Goal: Information Seeking & Learning: Learn about a topic

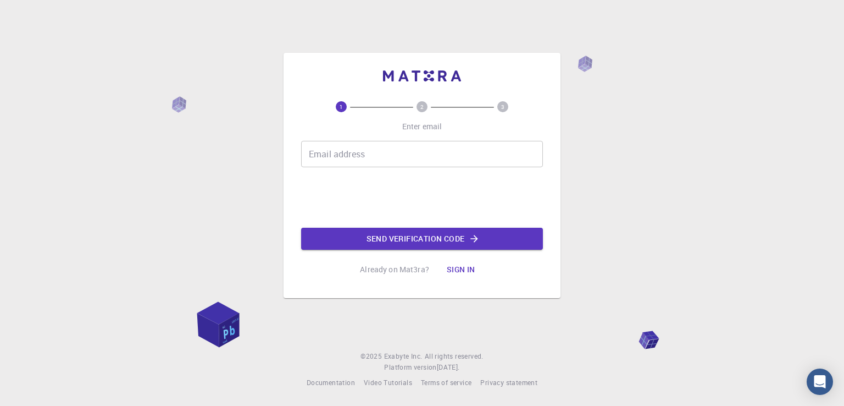
click at [470, 272] on button "Sign in" at bounding box center [461, 269] width 46 height 22
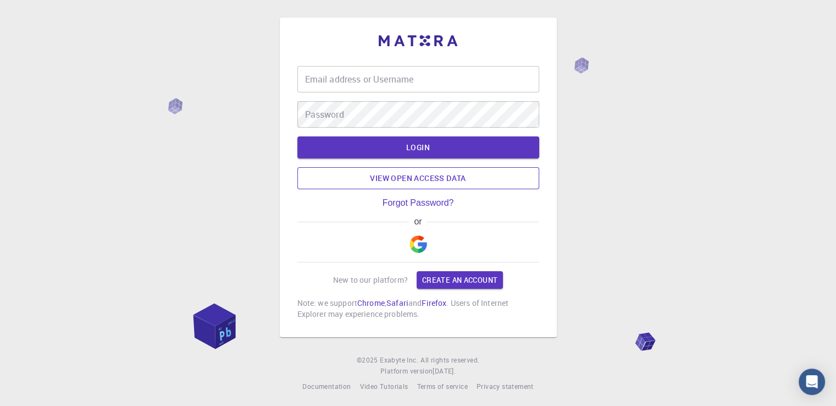
click at [396, 179] on link "View open access data" at bounding box center [418, 178] width 242 height 22
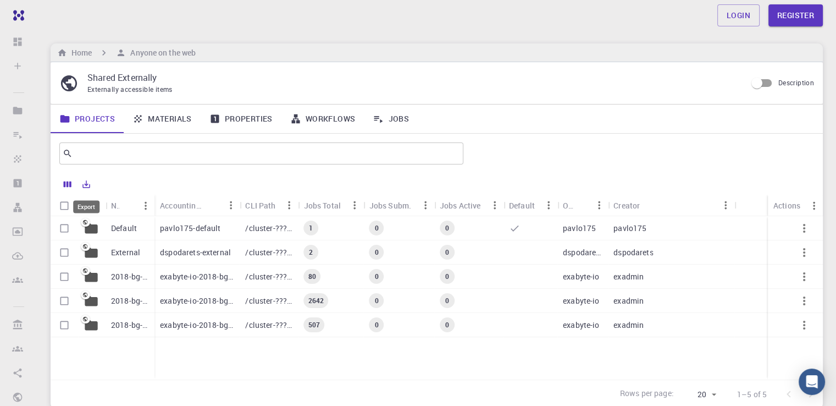
click at [86, 185] on icon "Export" at bounding box center [86, 184] width 10 height 10
click at [280, 184] on div at bounding box center [455, 184] width 719 height 19
click at [165, 117] on link "Materials" at bounding box center [162, 118] width 77 height 29
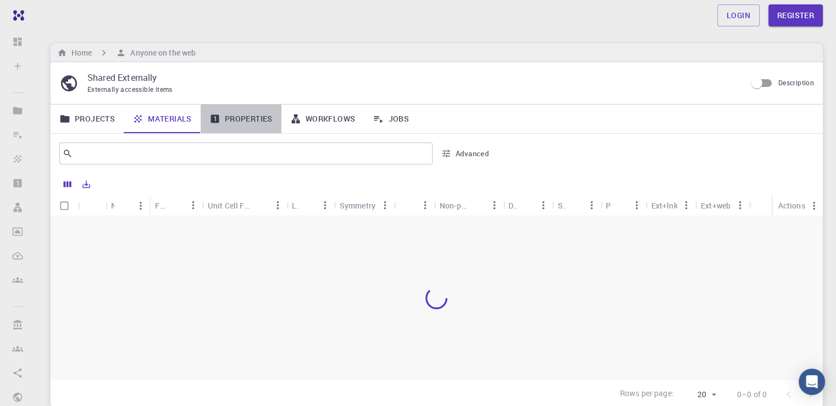
click at [248, 117] on link "Properties" at bounding box center [241, 118] width 81 height 29
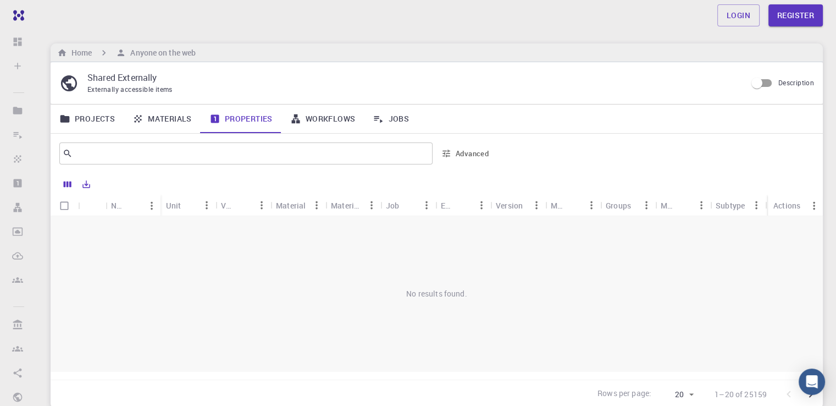
click at [158, 119] on link "Materials" at bounding box center [162, 118] width 77 height 29
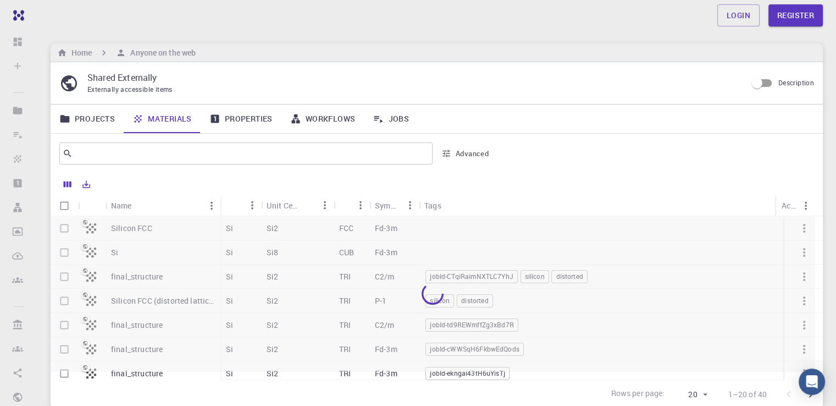
click at [396, 119] on link "Jobs" at bounding box center [391, 118] width 54 height 29
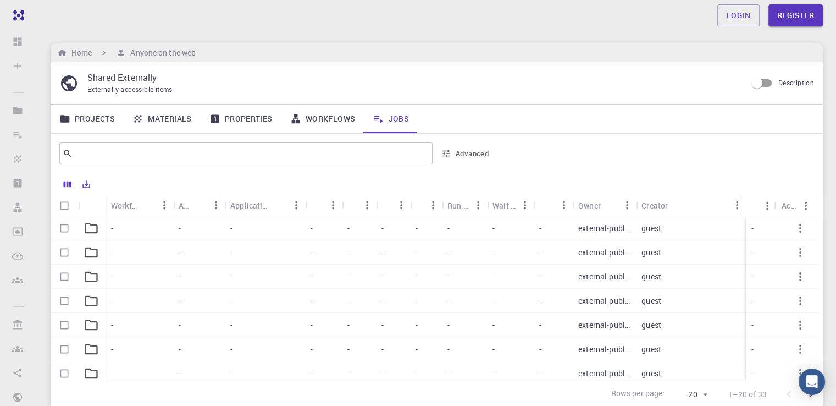
click at [88, 225] on icon at bounding box center [91, 227] width 15 height 15
